Goal: Task Accomplishment & Management: Manage account settings

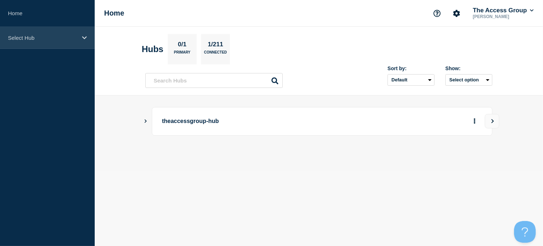
click at [84, 37] on icon at bounding box center [84, 37] width 5 height 5
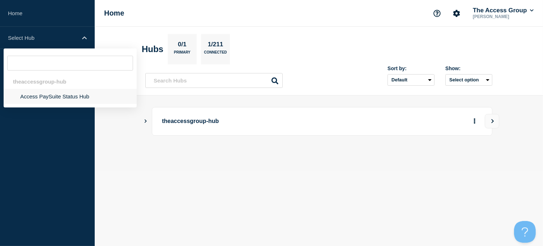
click at [51, 97] on li "Access PaySuite Status Hub" at bounding box center [70, 96] width 133 height 15
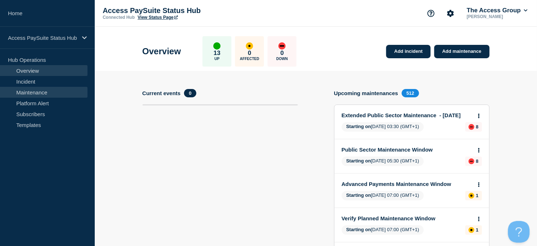
click at [44, 92] on link "Maintenance" at bounding box center [43, 92] width 87 height 11
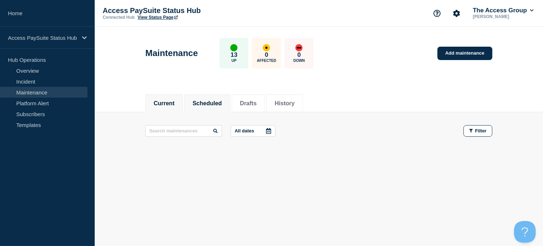
click at [215, 105] on button "Scheduled" at bounding box center [207, 103] width 29 height 7
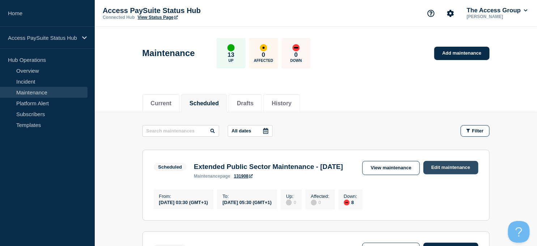
click at [449, 168] on link "Edit maintenance" at bounding box center [450, 167] width 55 height 13
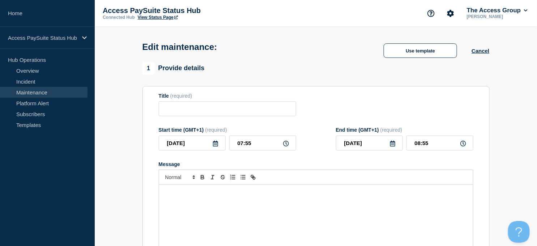
type input "Extended Public Sector Maintenance - [DATE]"
type input "[DATE]"
type input "03:30"
type input "[DATE]"
type input "05:30"
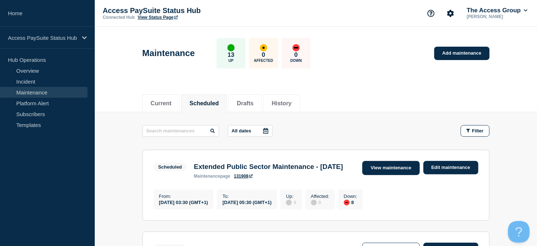
click at [393, 169] on link "View maintenance" at bounding box center [390, 168] width 57 height 14
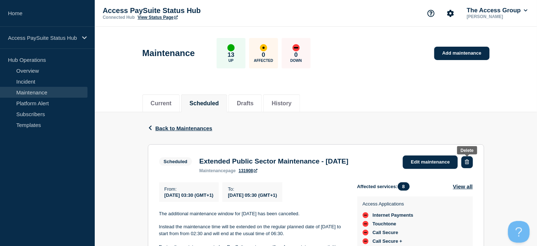
click at [467, 163] on icon "button" at bounding box center [467, 161] width 4 height 5
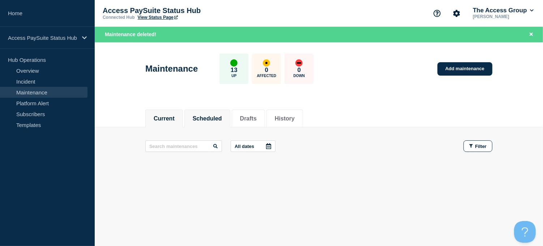
click at [215, 117] on button "Scheduled" at bounding box center [207, 118] width 29 height 7
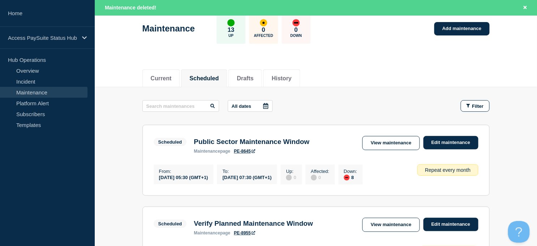
scroll to position [80, 0]
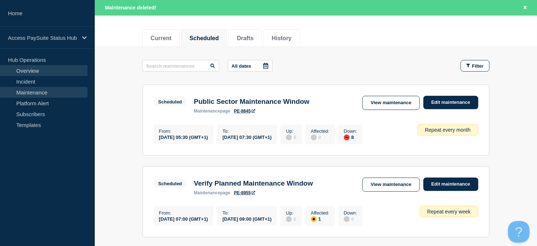
click at [24, 71] on link "Overview" at bounding box center [43, 70] width 87 height 11
